Goal: Task Accomplishment & Management: Manage account settings

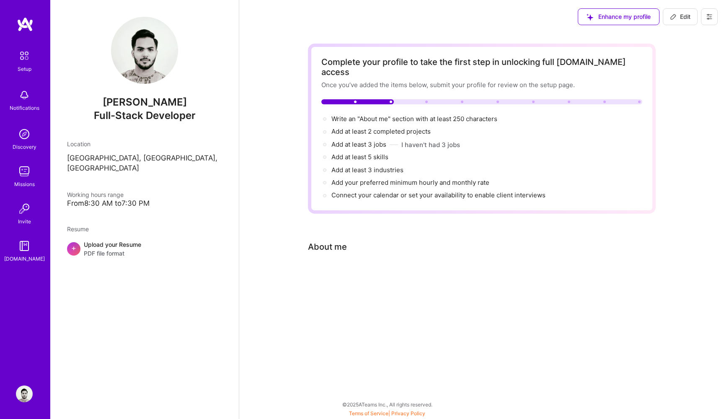
click at [25, 397] on img at bounding box center [24, 393] width 17 height 17
click at [31, 251] on img at bounding box center [24, 245] width 17 height 17
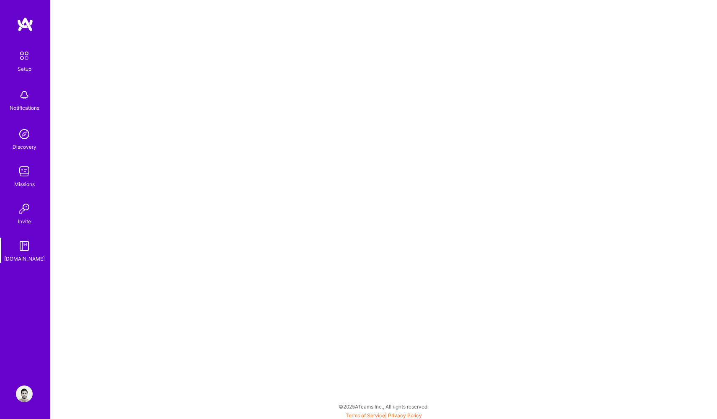
click at [36, 212] on link "Invite" at bounding box center [24, 213] width 52 height 26
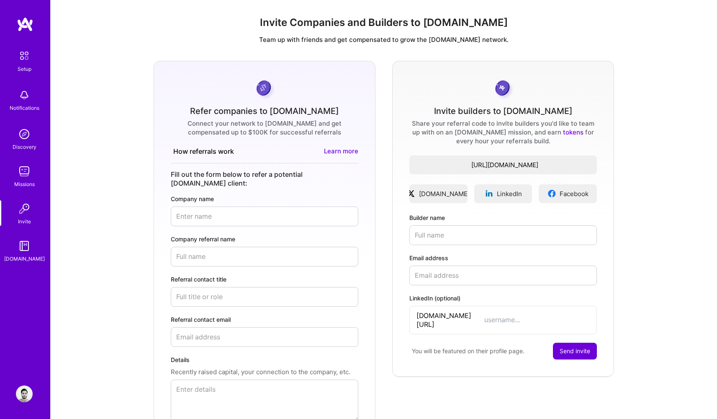
click at [30, 167] on img at bounding box center [24, 171] width 17 height 17
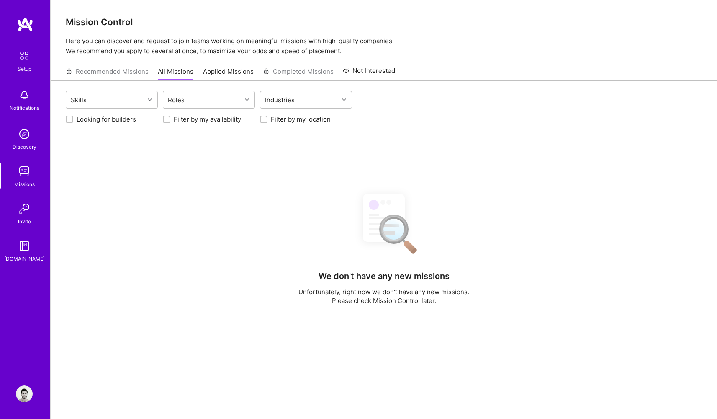
click at [28, 133] on img at bounding box center [24, 134] width 17 height 17
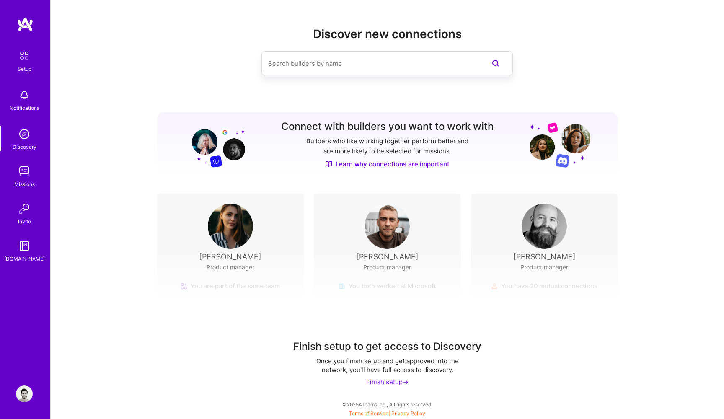
click at [26, 96] on img at bounding box center [24, 95] width 17 height 17
click at [23, 127] on img at bounding box center [24, 134] width 17 height 17
click at [21, 98] on img at bounding box center [24, 95] width 17 height 17
click at [24, 53] on img at bounding box center [24, 56] width 18 height 18
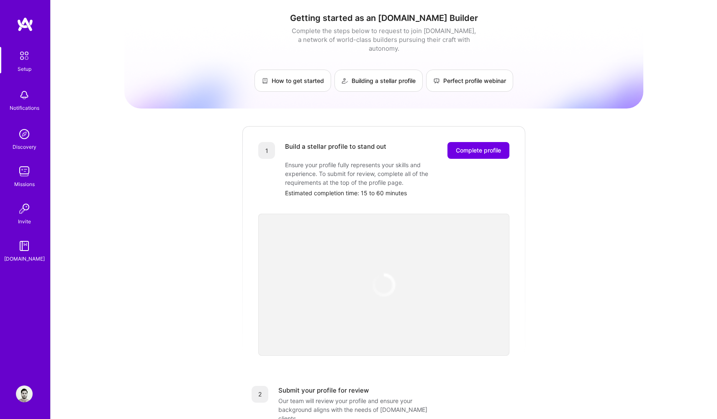
click at [25, 56] on img at bounding box center [24, 56] width 18 height 18
click at [28, 105] on div "Notifications" at bounding box center [25, 107] width 30 height 9
click at [25, 101] on div "Setup Notifications Discovery Missions Invite [DOMAIN_NAME]" at bounding box center [25, 155] width 50 height 216
click at [29, 393] on img at bounding box center [24, 393] width 17 height 17
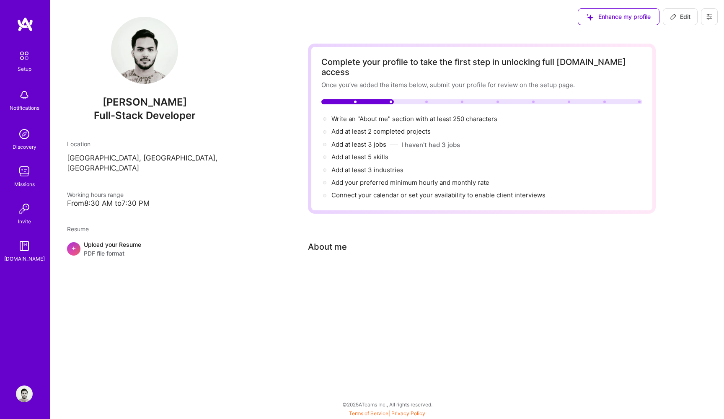
click at [571, 1] on div "Enhance my profile Edit" at bounding box center [647, 17] width 152 height 34
